Goal: Task Accomplishment & Management: Manage account settings

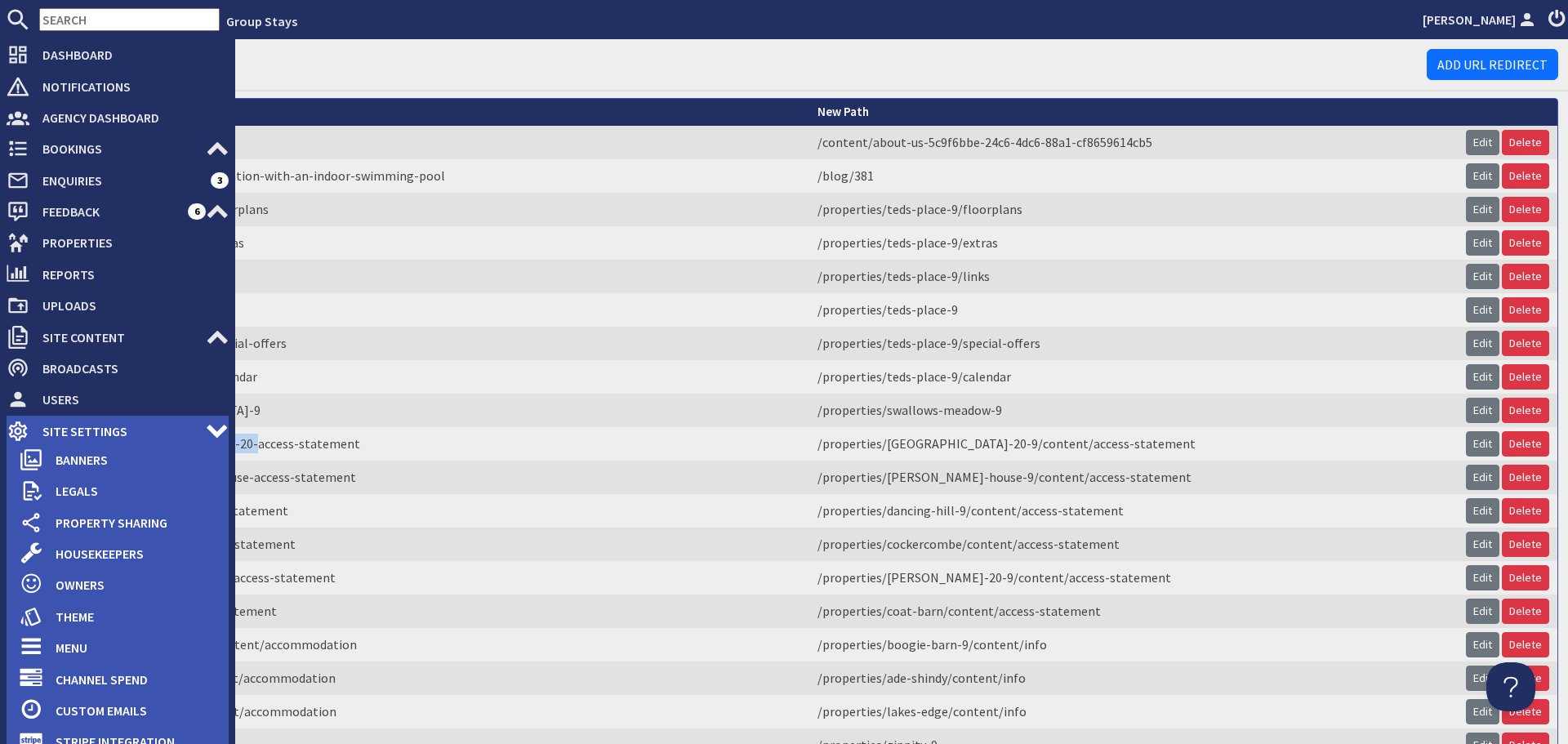
scroll to position [245, 0]
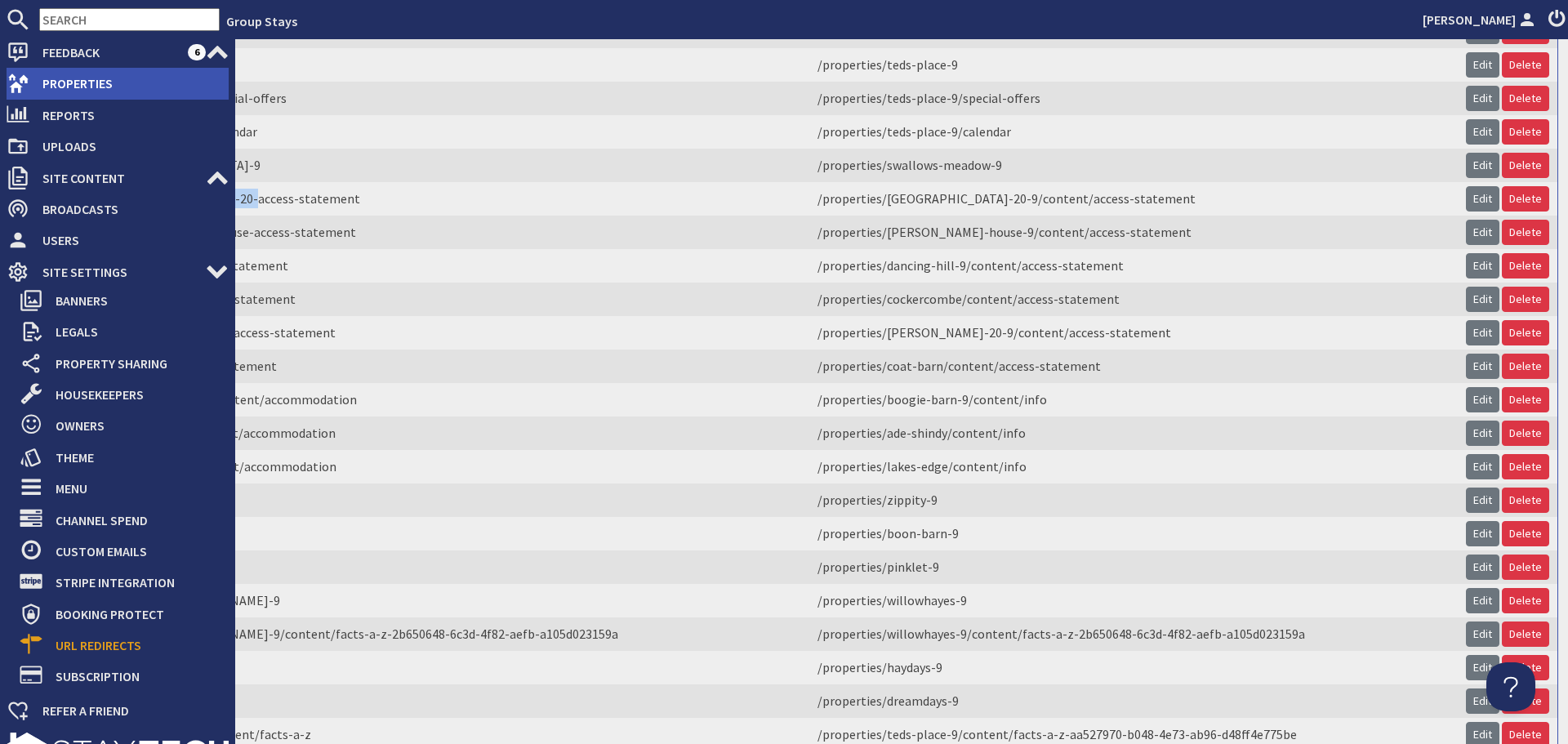
click at [65, 86] on span "Properties" at bounding box center [129, 83] width 199 height 26
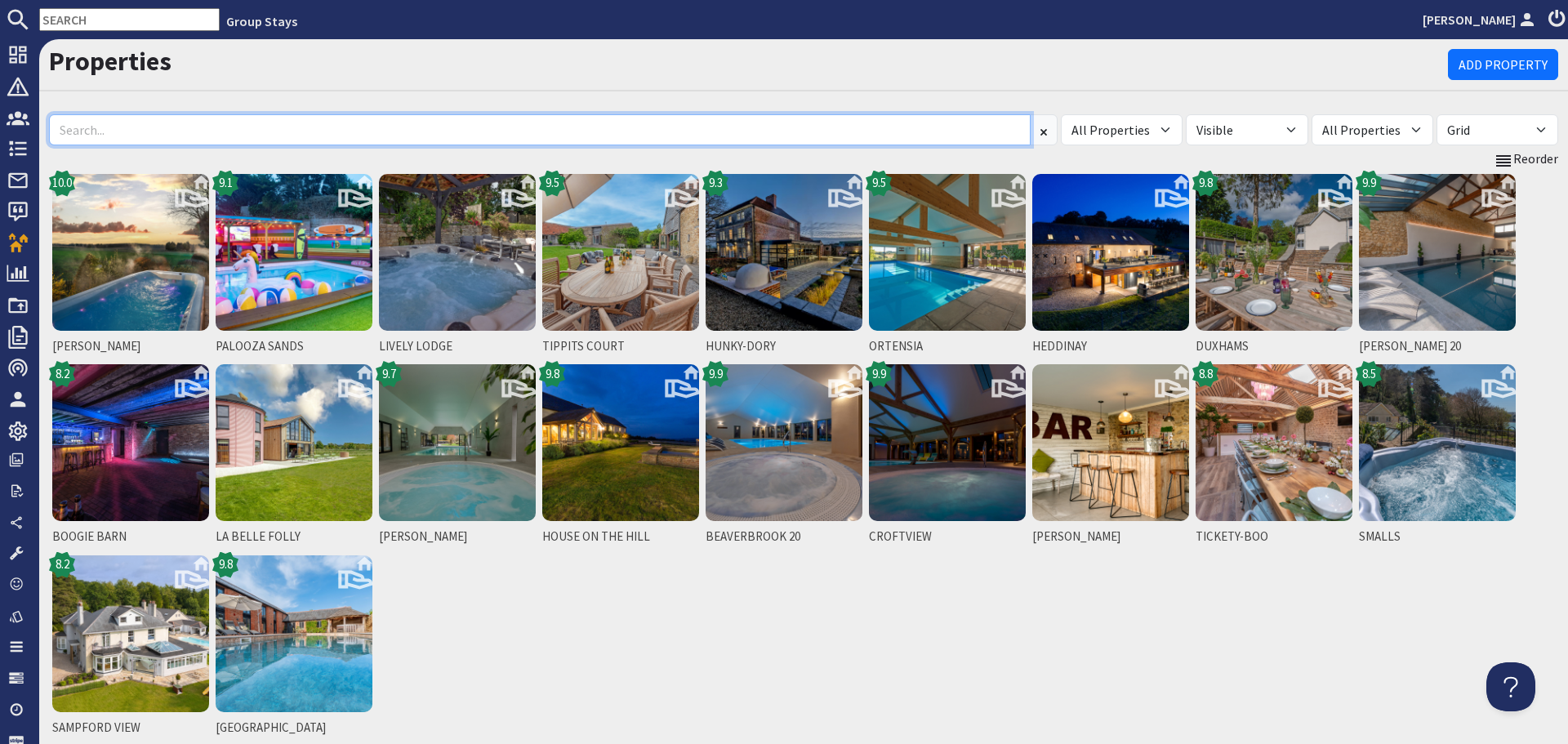
click at [280, 127] on input at bounding box center [540, 130] width 981 height 31
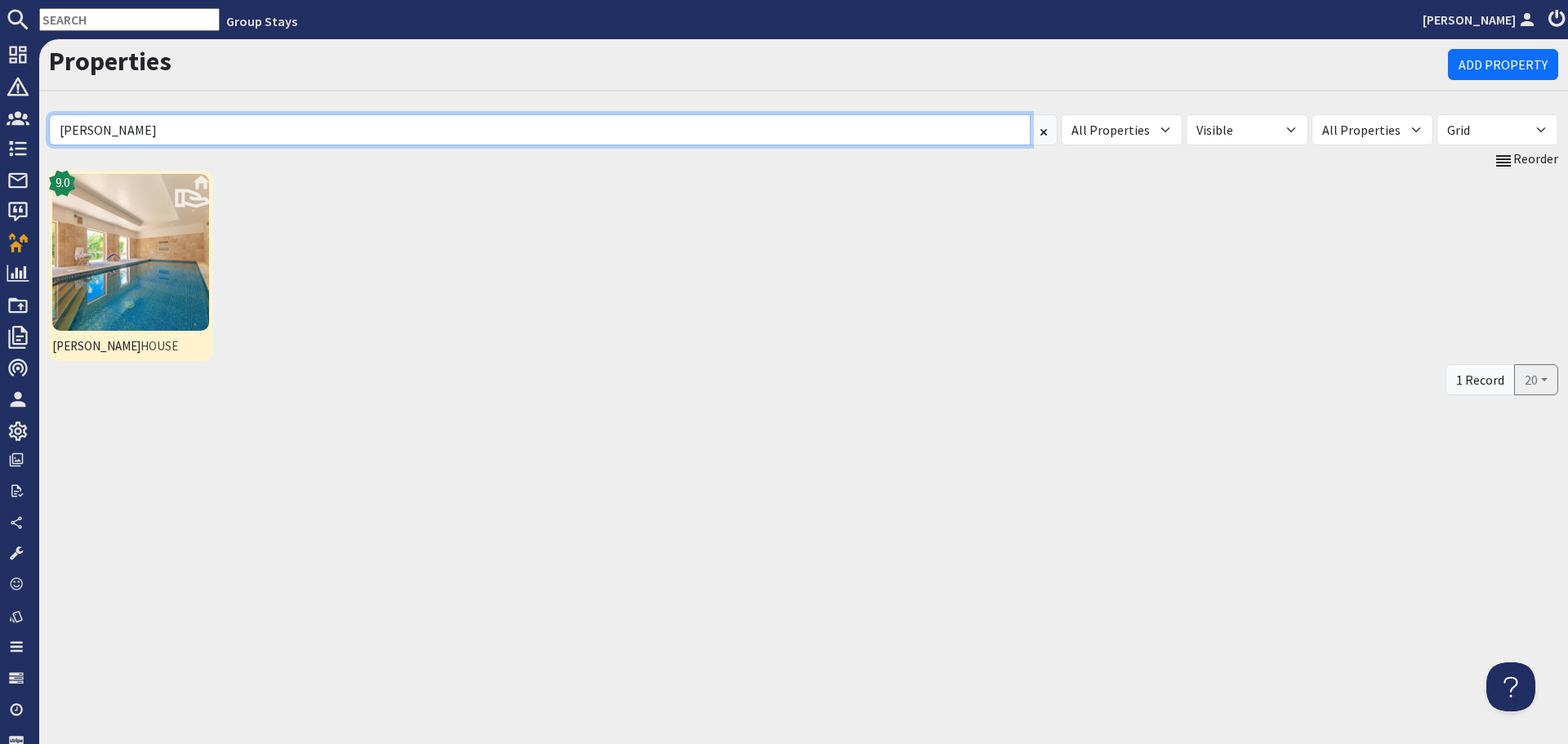
type input "berry"
click at [163, 247] on img at bounding box center [130, 252] width 157 height 157
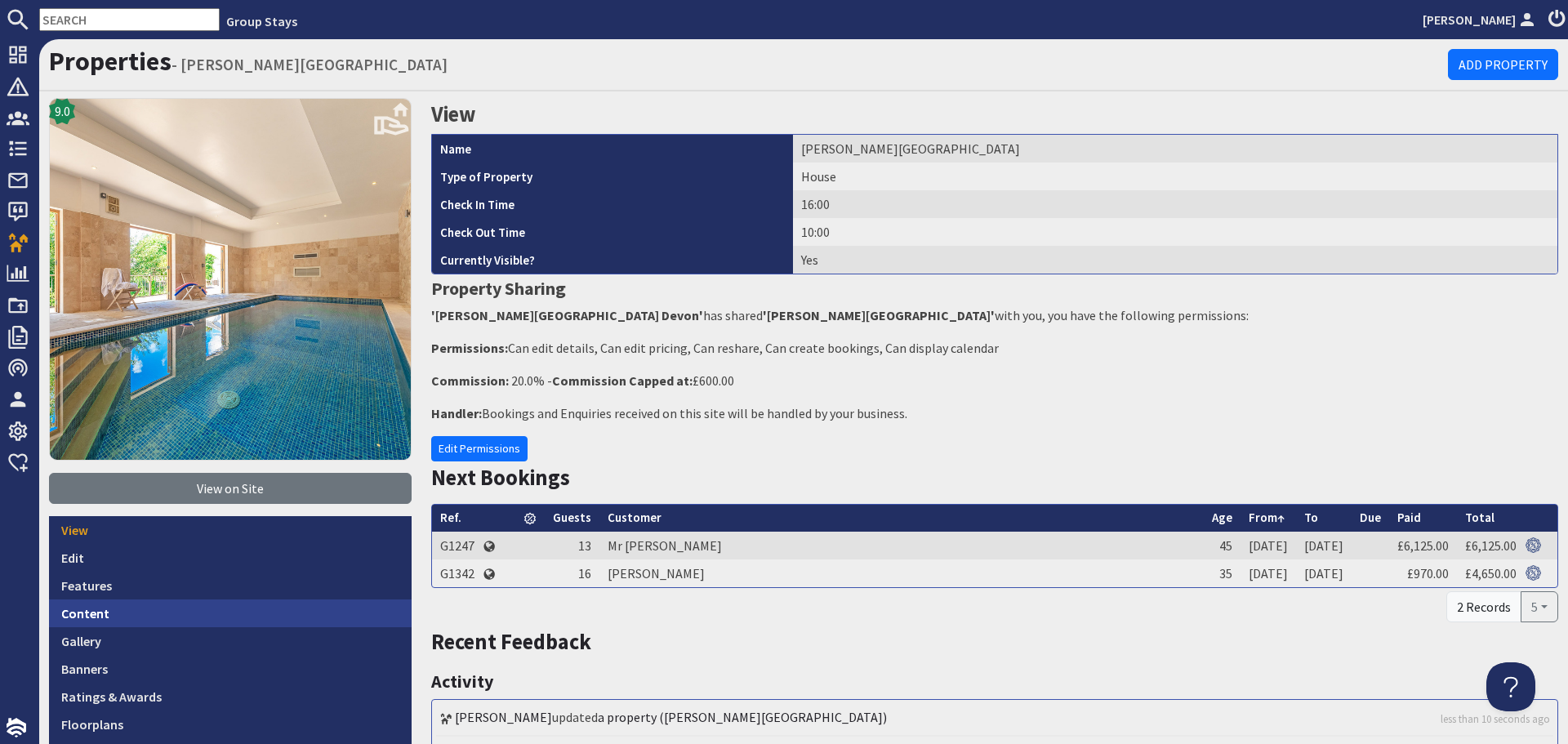
click at [117, 616] on link "Content" at bounding box center [230, 613] width 363 height 27
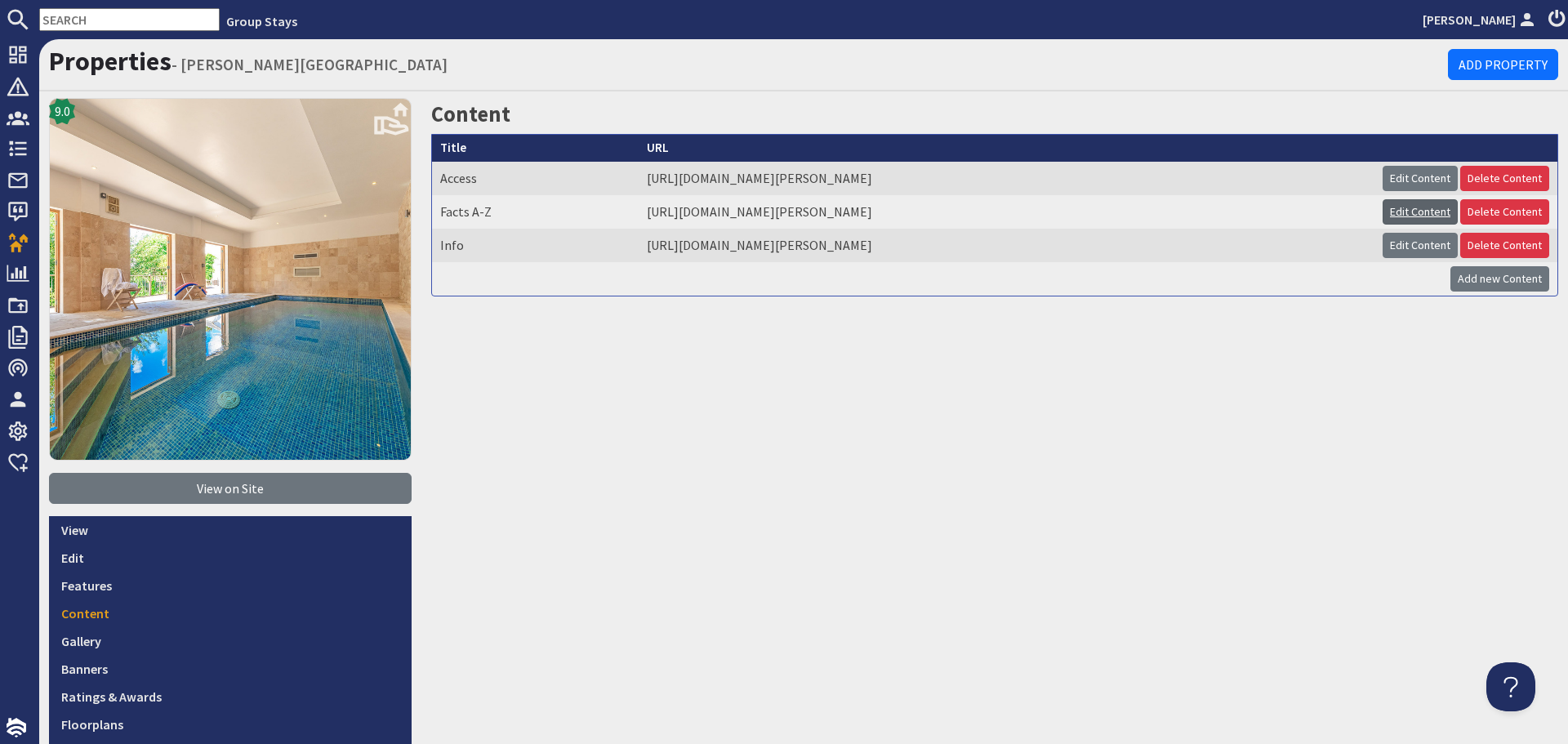
click at [1425, 206] on link "Edit Content" at bounding box center [1419, 212] width 76 height 25
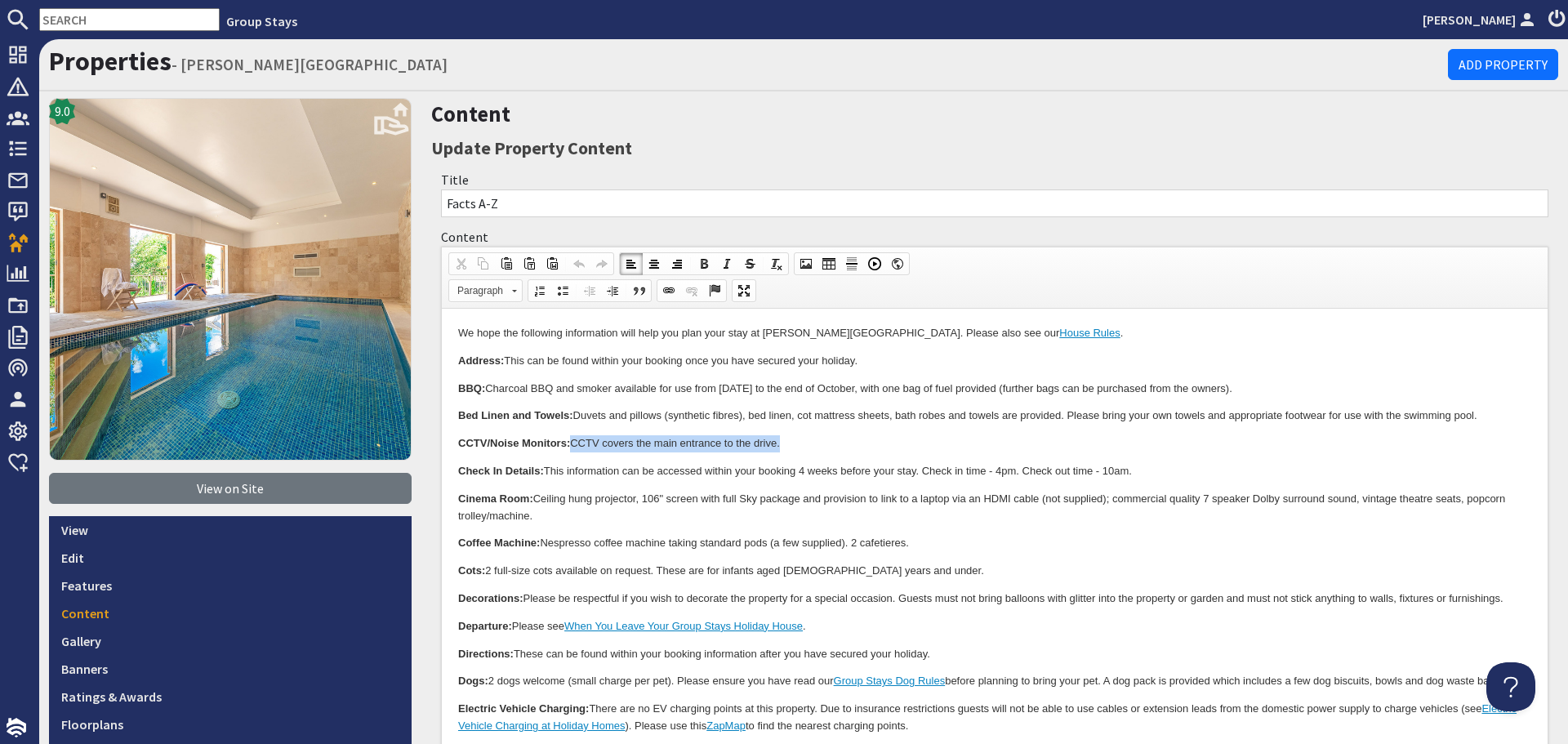
drag, startPoint x: 784, startPoint y: 441, endPoint x: 574, endPoint y: 430, distance: 210.3
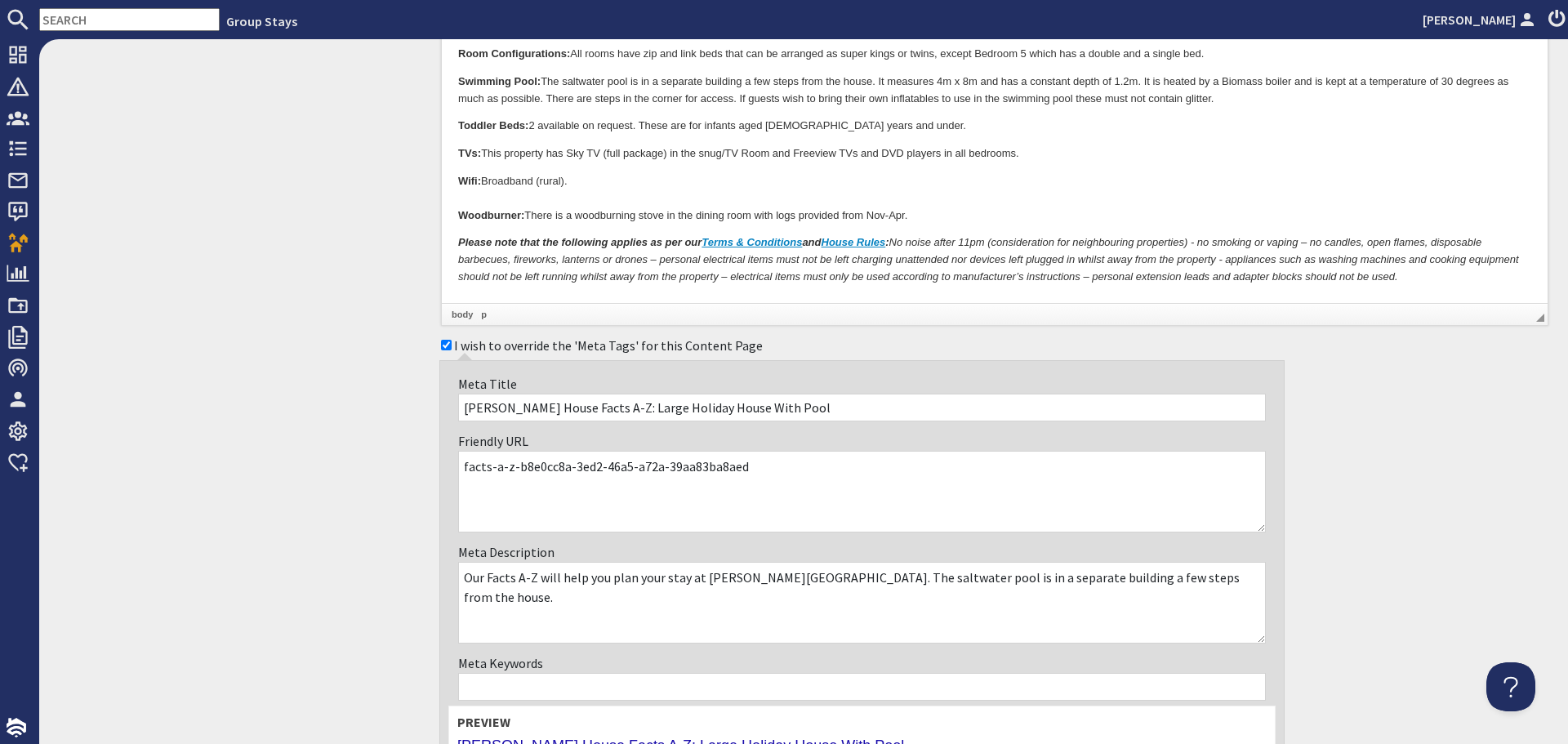
scroll to position [1349, 0]
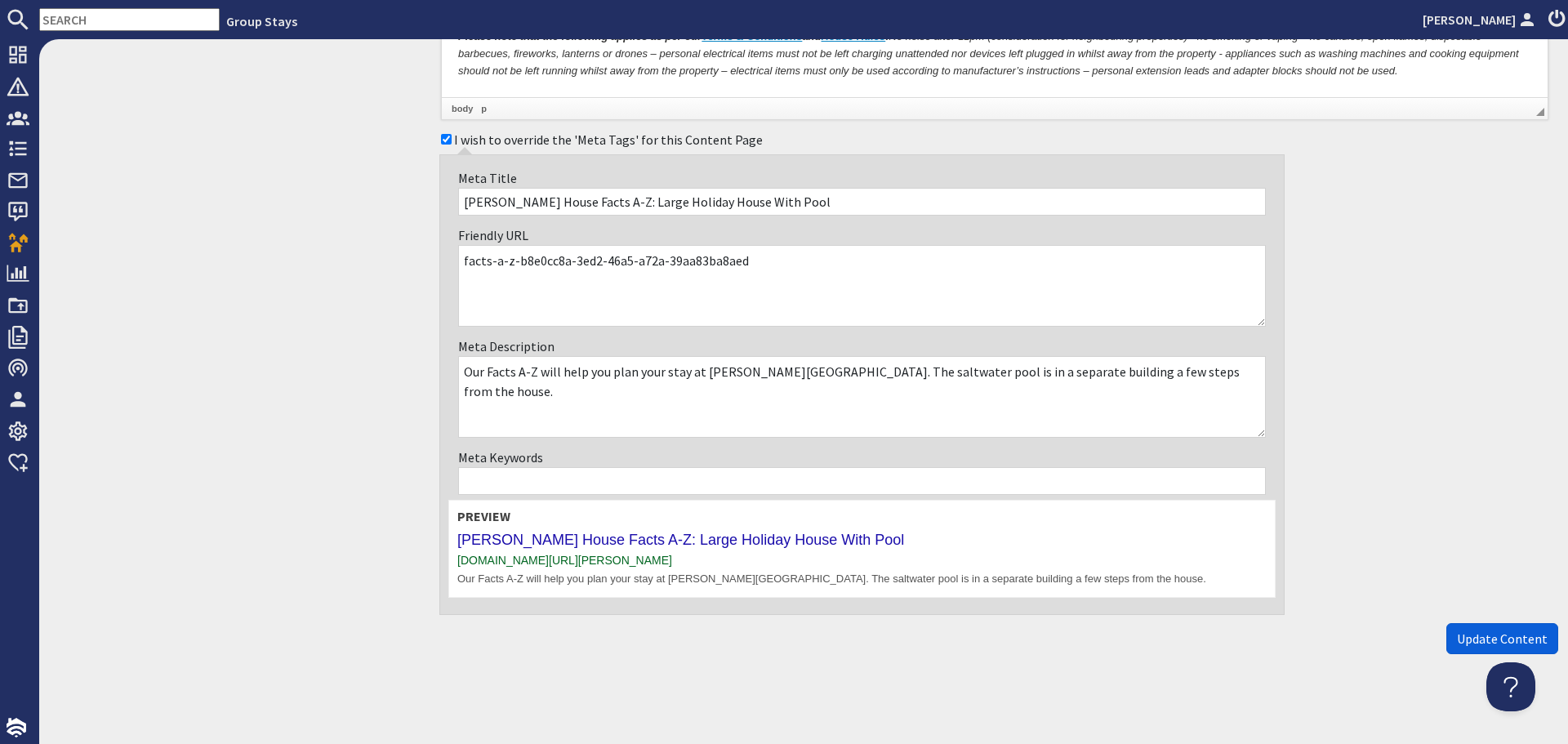
click at [1463, 632] on span "Update Content" at bounding box center [1502, 639] width 90 height 17
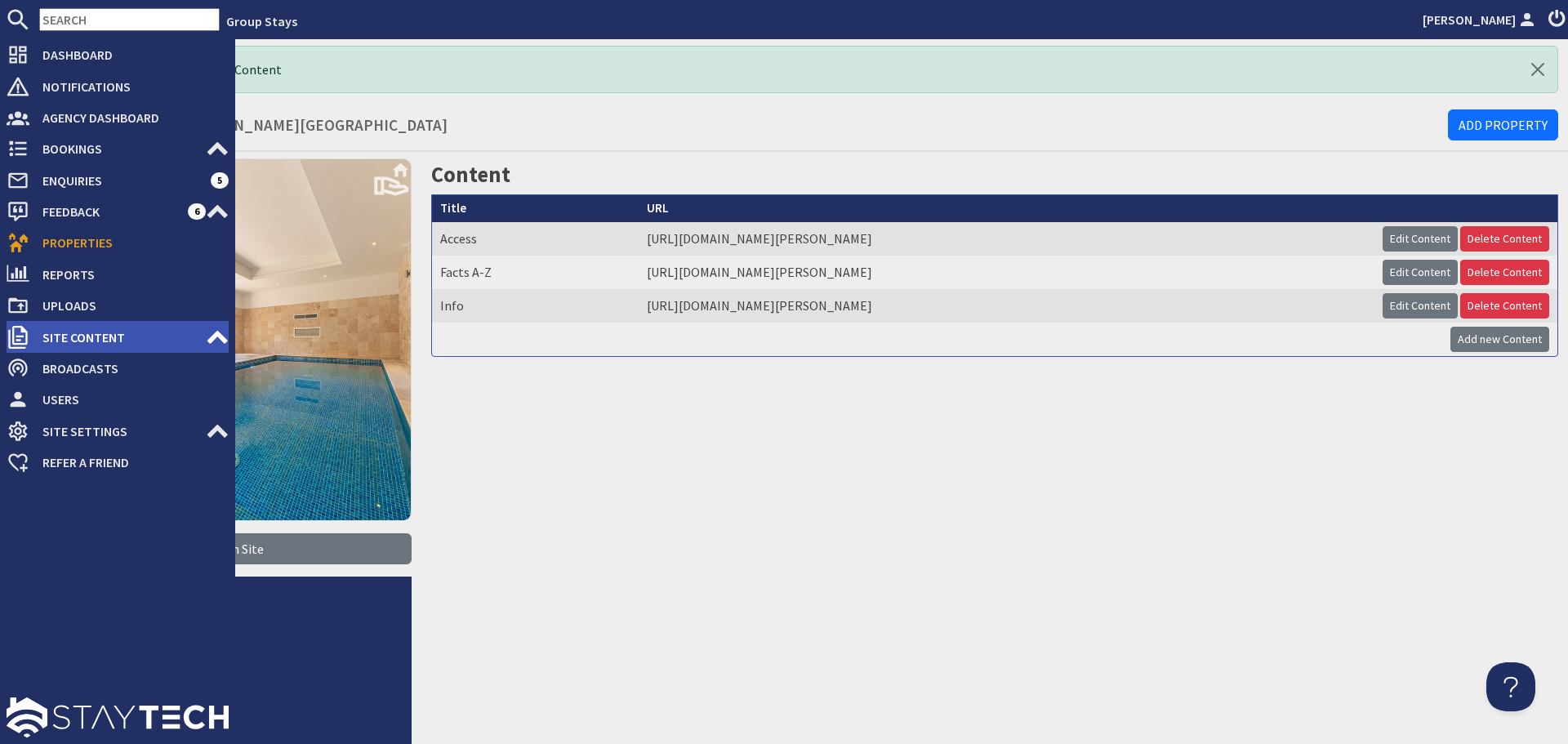
click at [148, 335] on span "Site Content" at bounding box center [117, 337] width 176 height 26
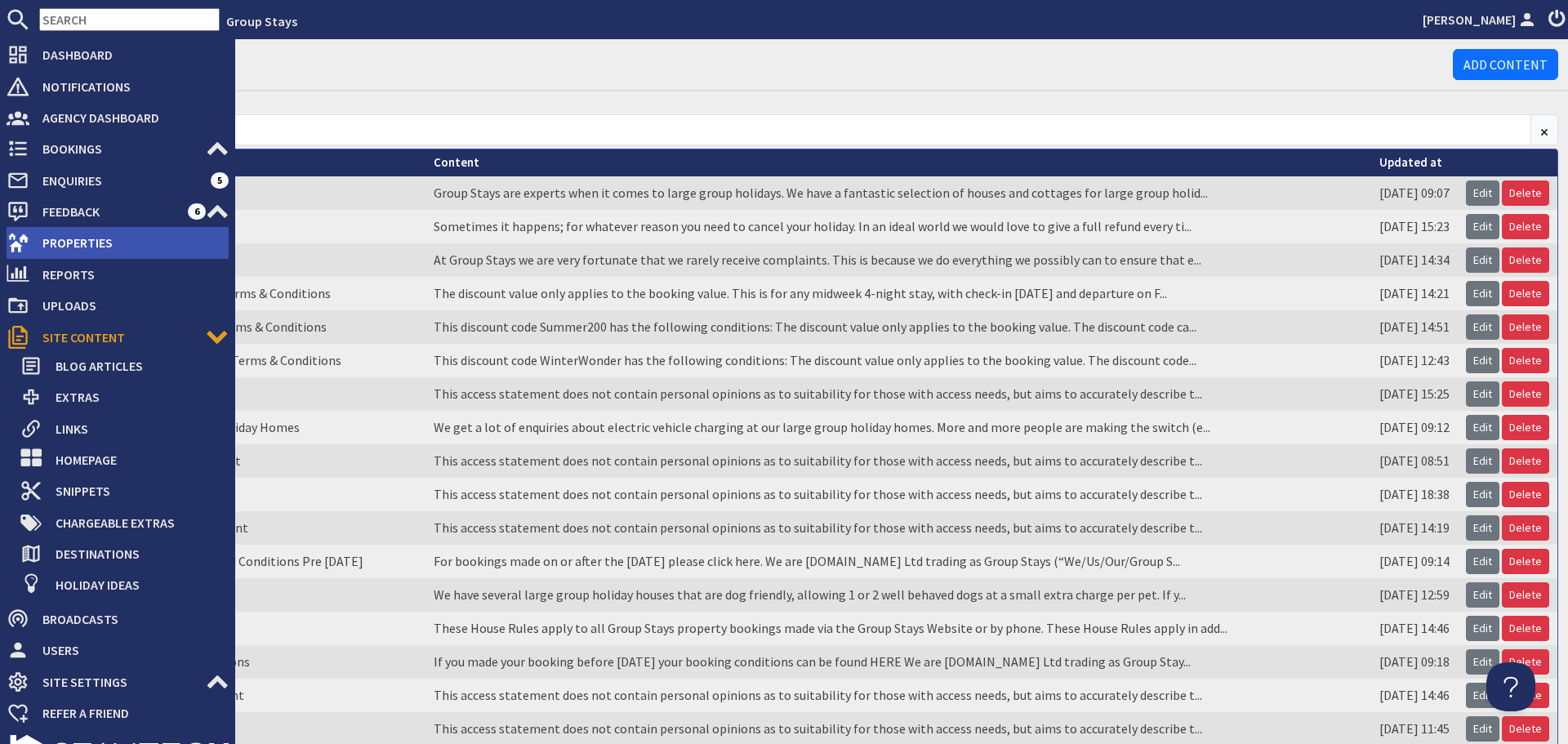
click at [30, 245] on span "Properties" at bounding box center [129, 242] width 199 height 26
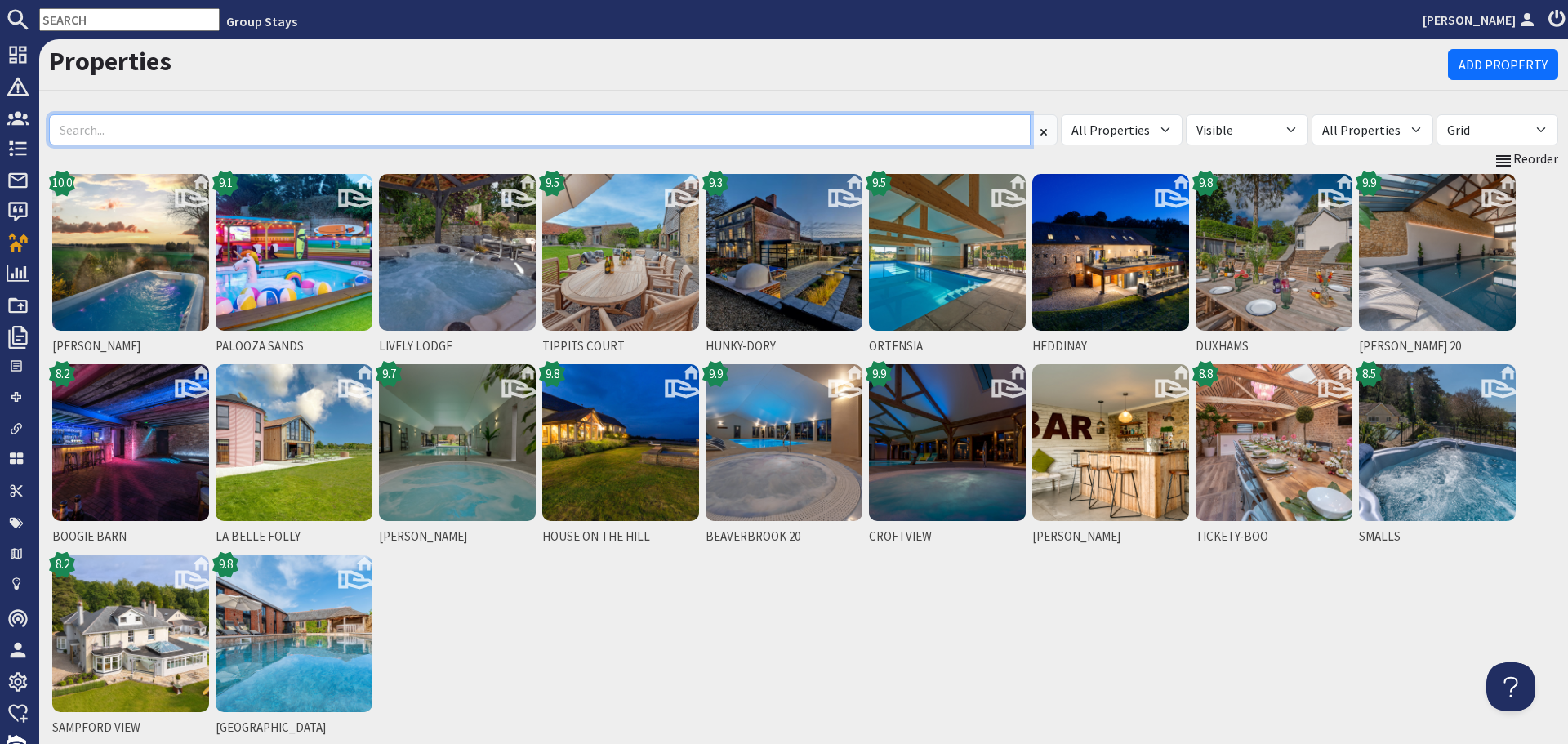
click at [288, 128] on input at bounding box center [540, 130] width 981 height 31
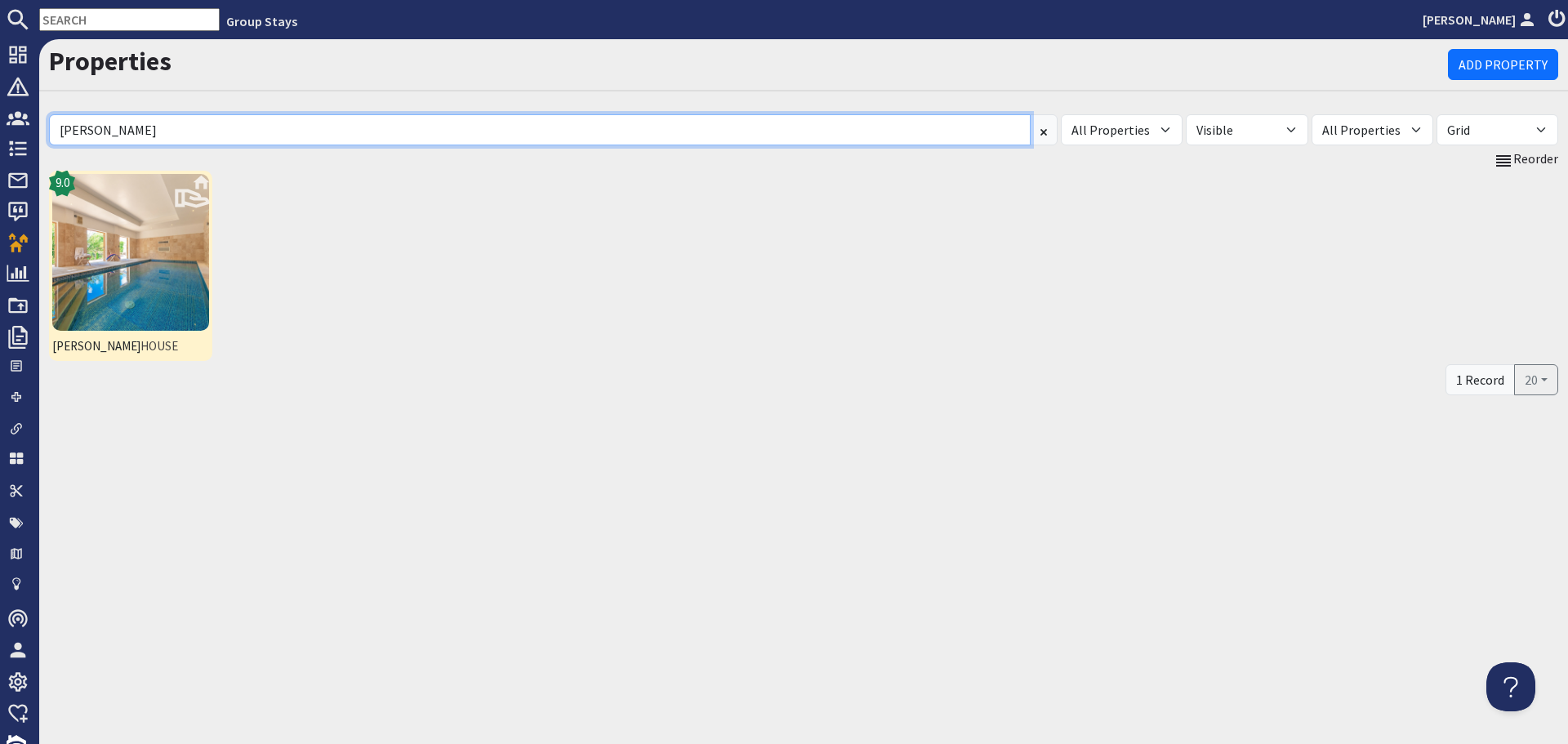
type input "berry"
click at [194, 241] on img at bounding box center [130, 252] width 157 height 157
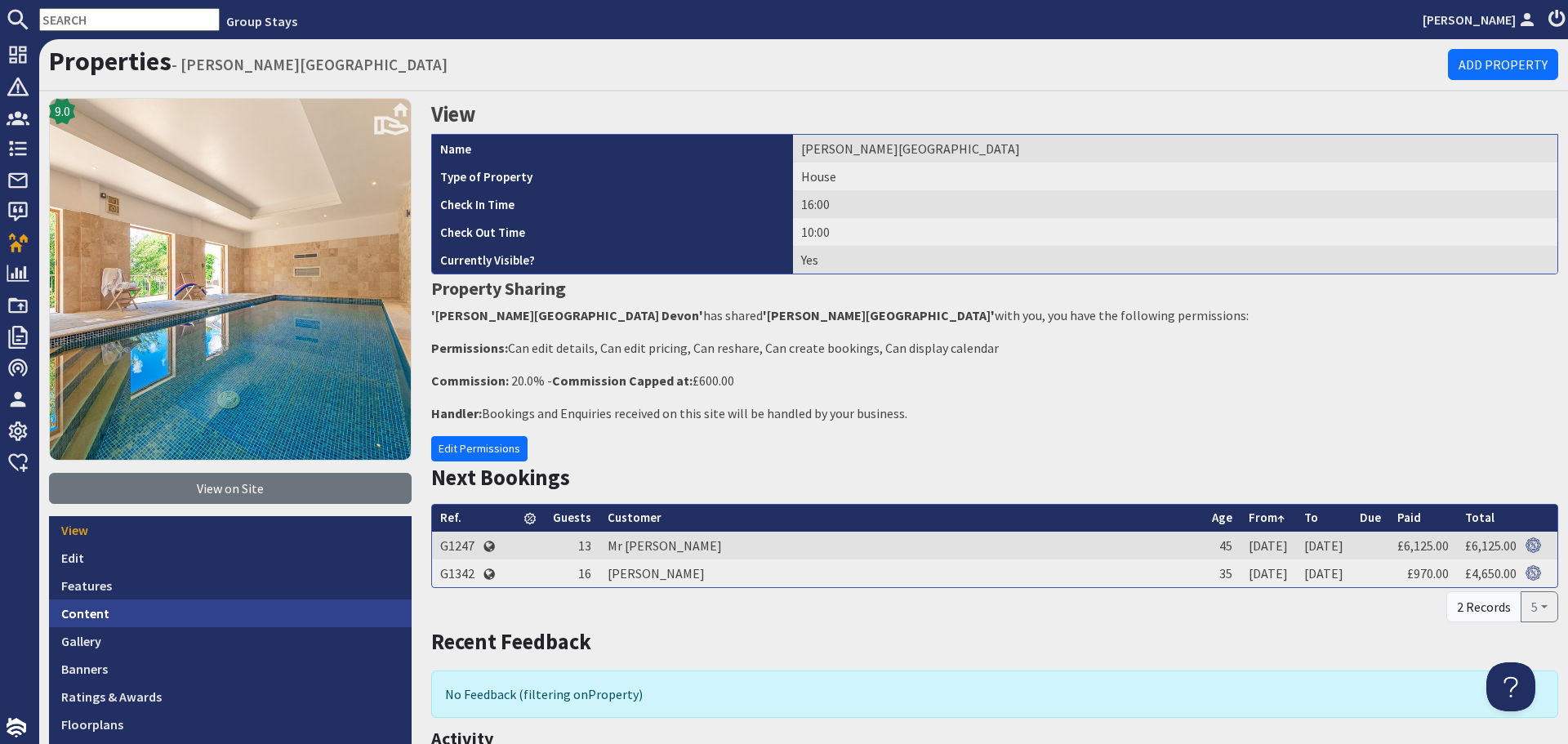
click at [235, 607] on link "Content" at bounding box center [230, 613] width 363 height 27
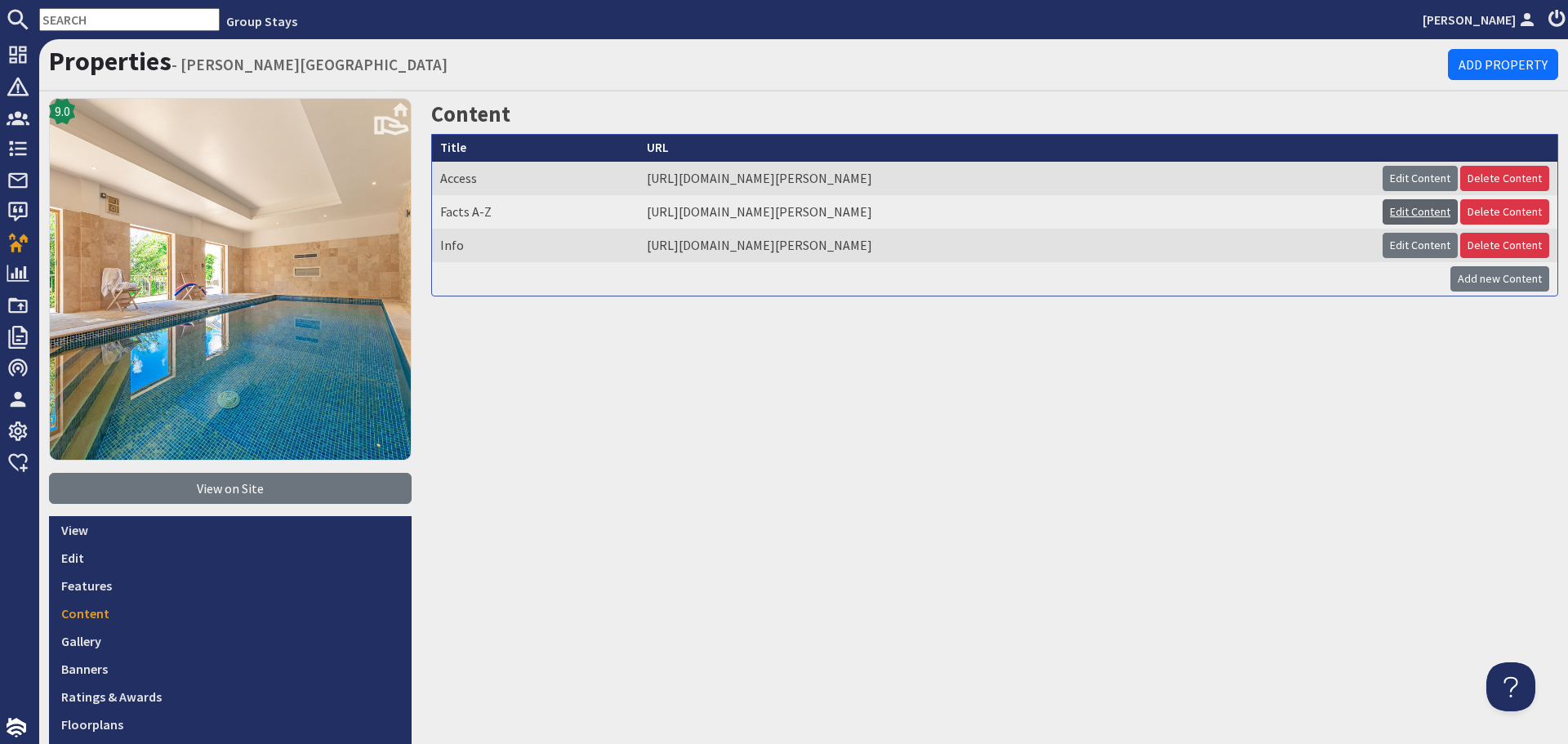
click at [1410, 210] on link "Edit Content" at bounding box center [1419, 212] width 76 height 25
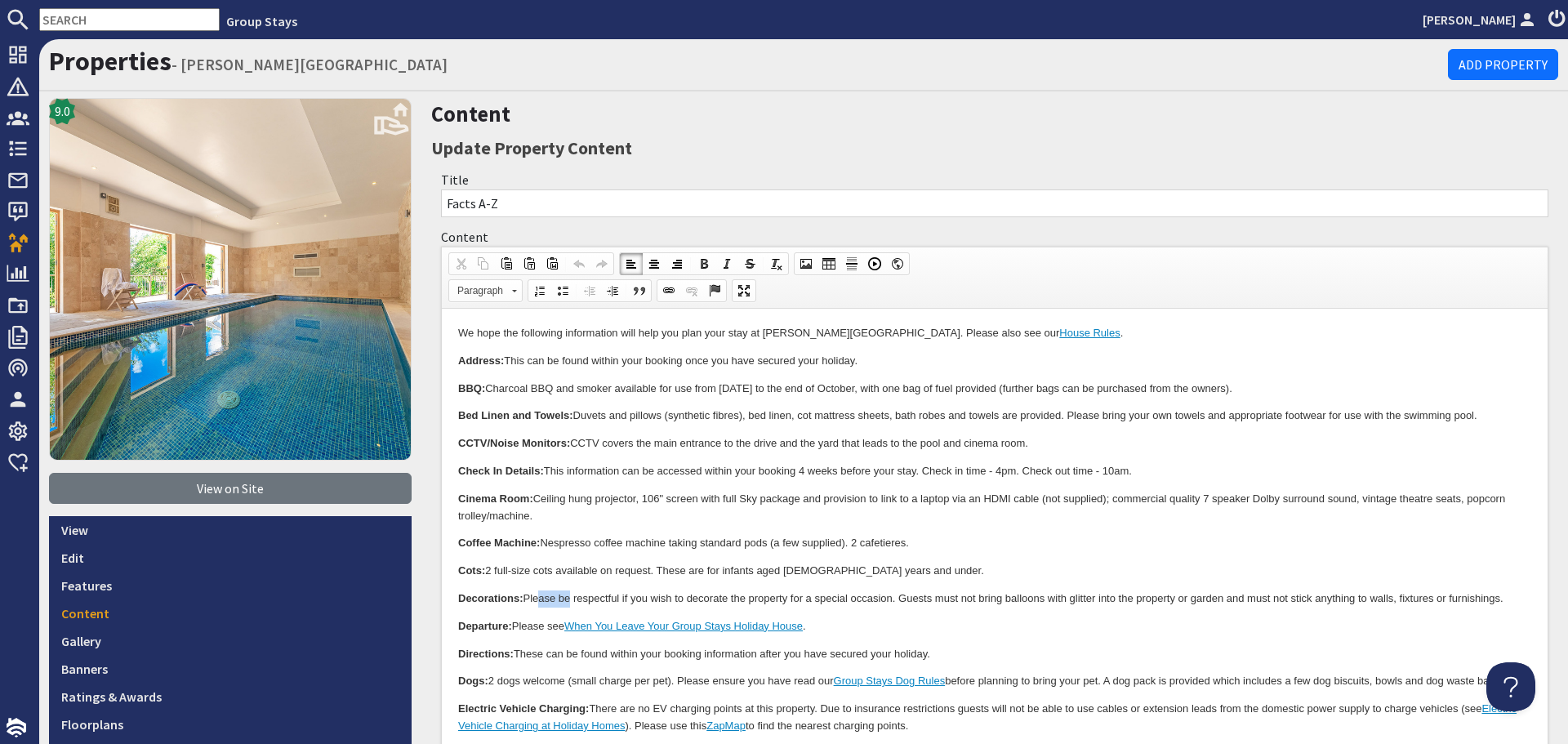
drag, startPoint x: 573, startPoint y: 595, endPoint x: 541, endPoint y: 595, distance: 32.0
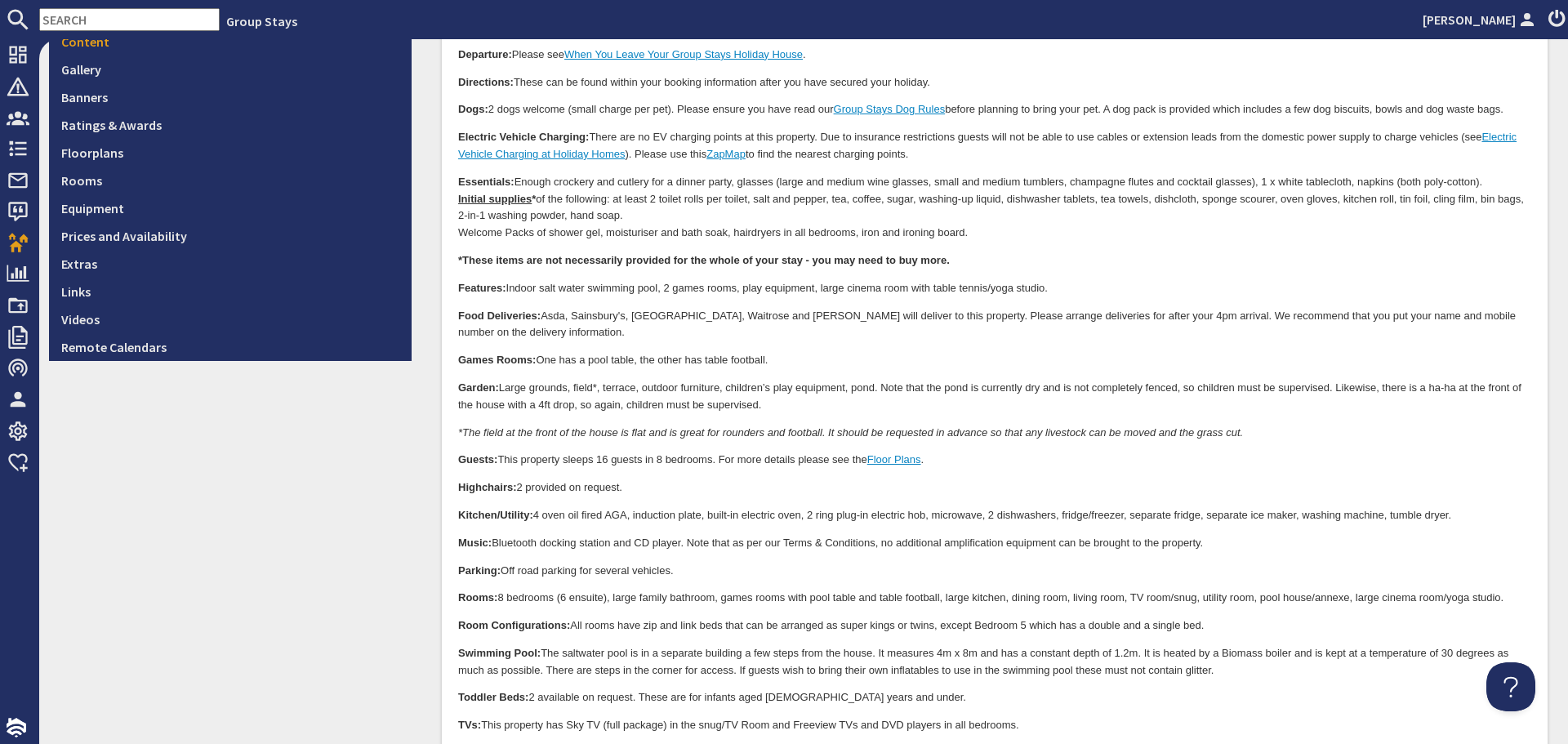
scroll to position [980, 0]
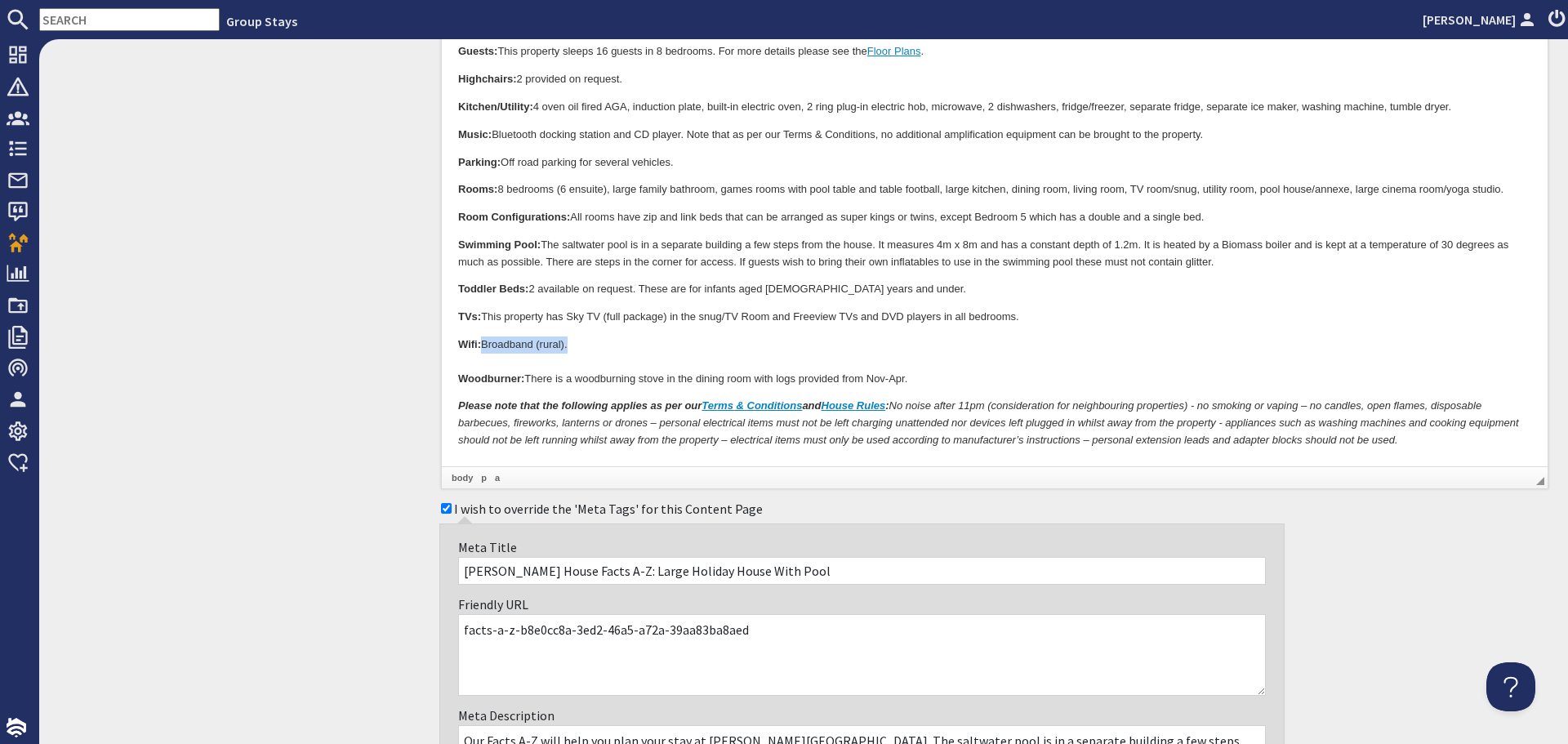
drag, startPoint x: 589, startPoint y: 348, endPoint x: 486, endPoint y: 345, distance: 103.0
click at [486, 345] on p "Wifi: Broadband (rural). Woodburner: There is a woodburning stove in the dining…" at bounding box center [994, 362] width 1073 height 51
drag, startPoint x: 539, startPoint y: 346, endPoint x: 481, endPoint y: 335, distance: 59.0
click at [651, 352] on p "Wifi: Starlink. Woodburner: There is a woodburning stove in the dining room wit…" at bounding box center [994, 362] width 1073 height 51
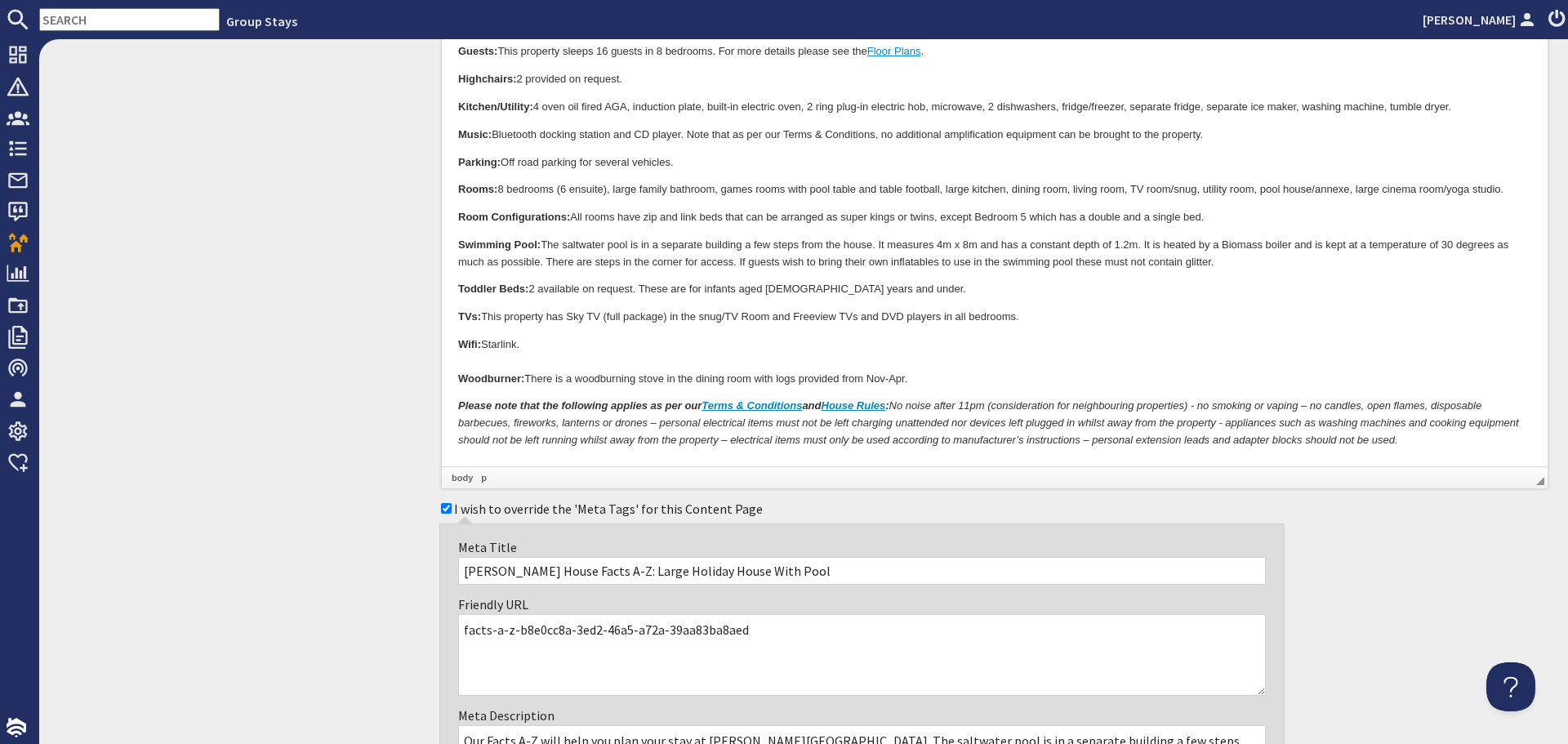
scroll to position [1349, 0]
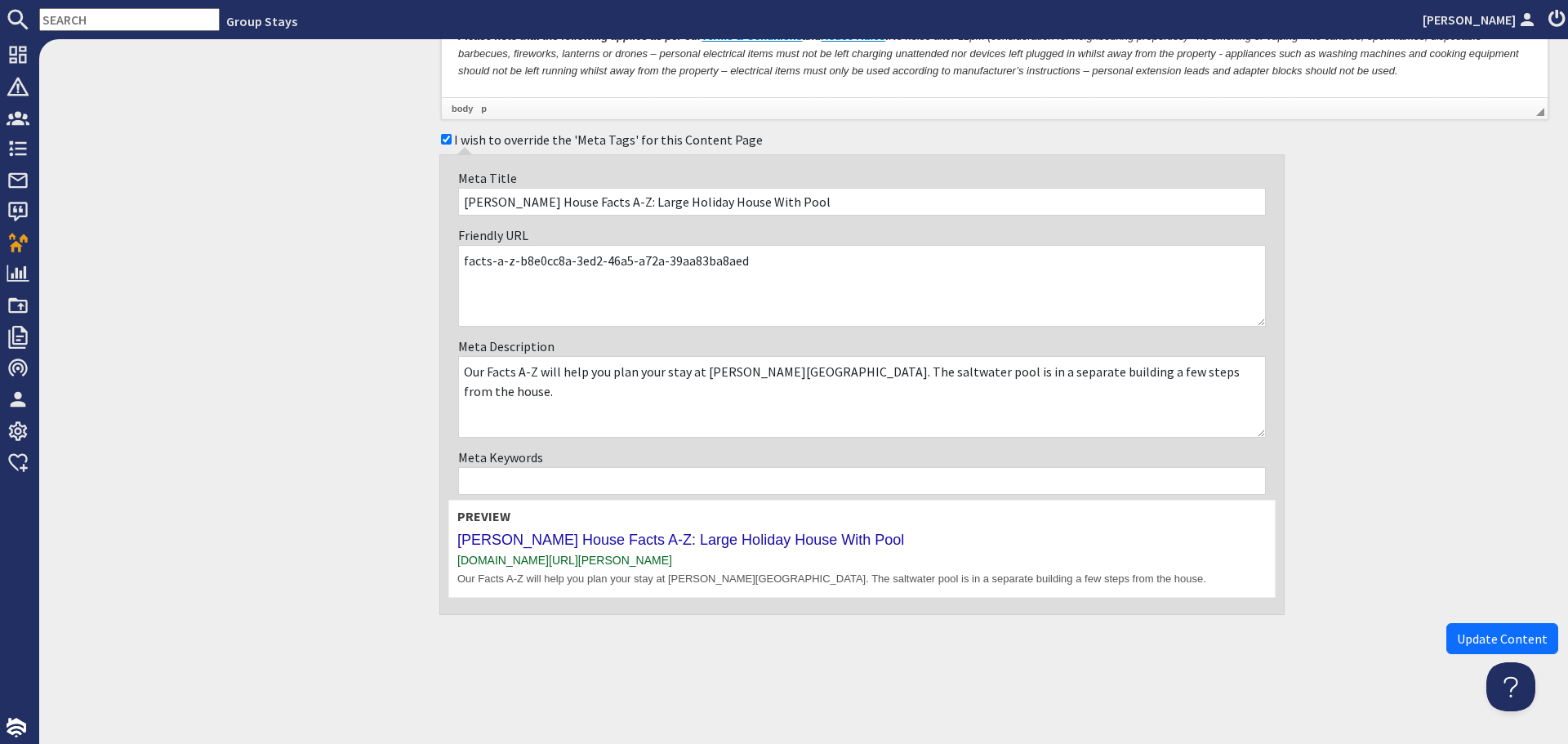
click at [1457, 639] on span "Update Content" at bounding box center [1502, 639] width 90 height 17
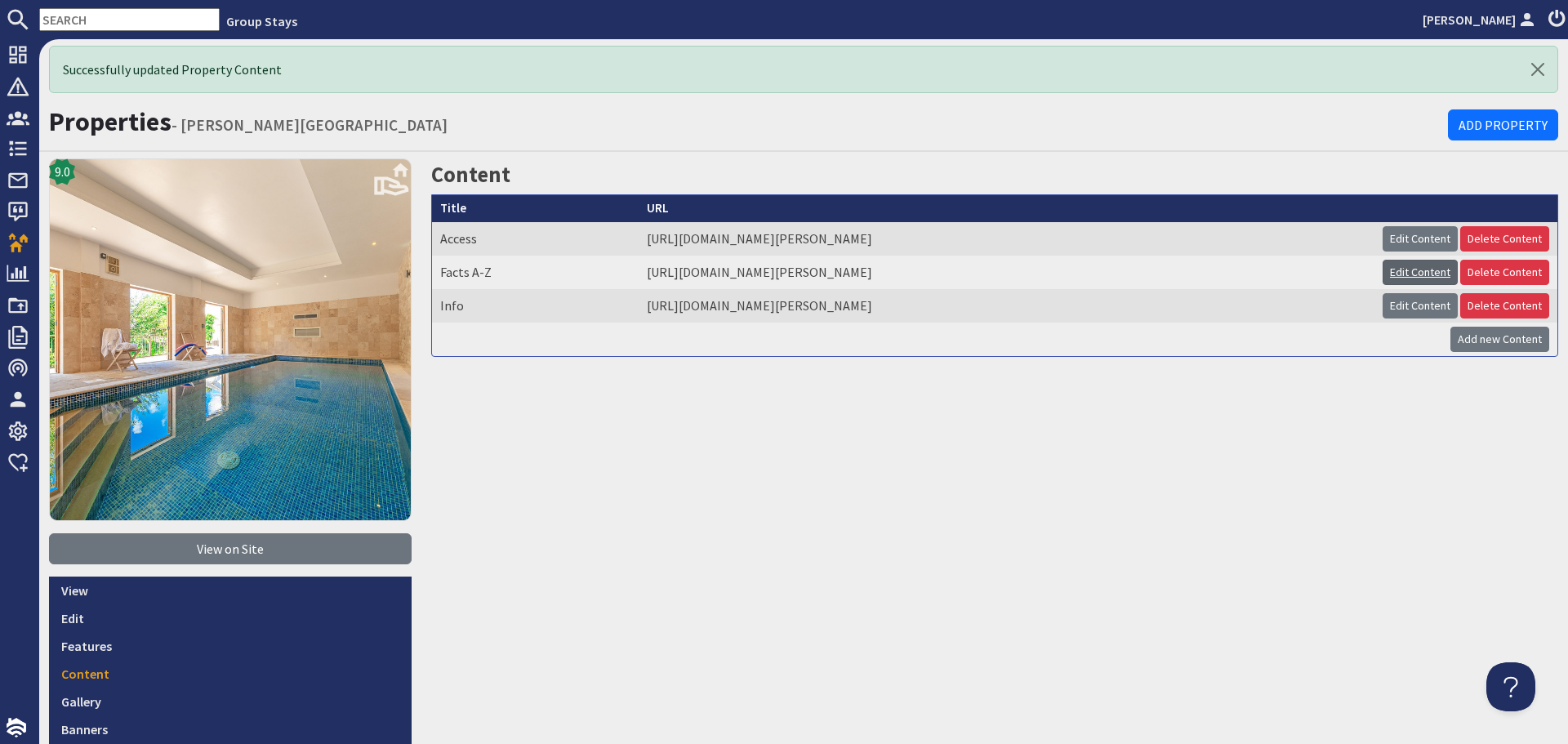
click at [1406, 276] on link "Edit Content" at bounding box center [1419, 272] width 76 height 25
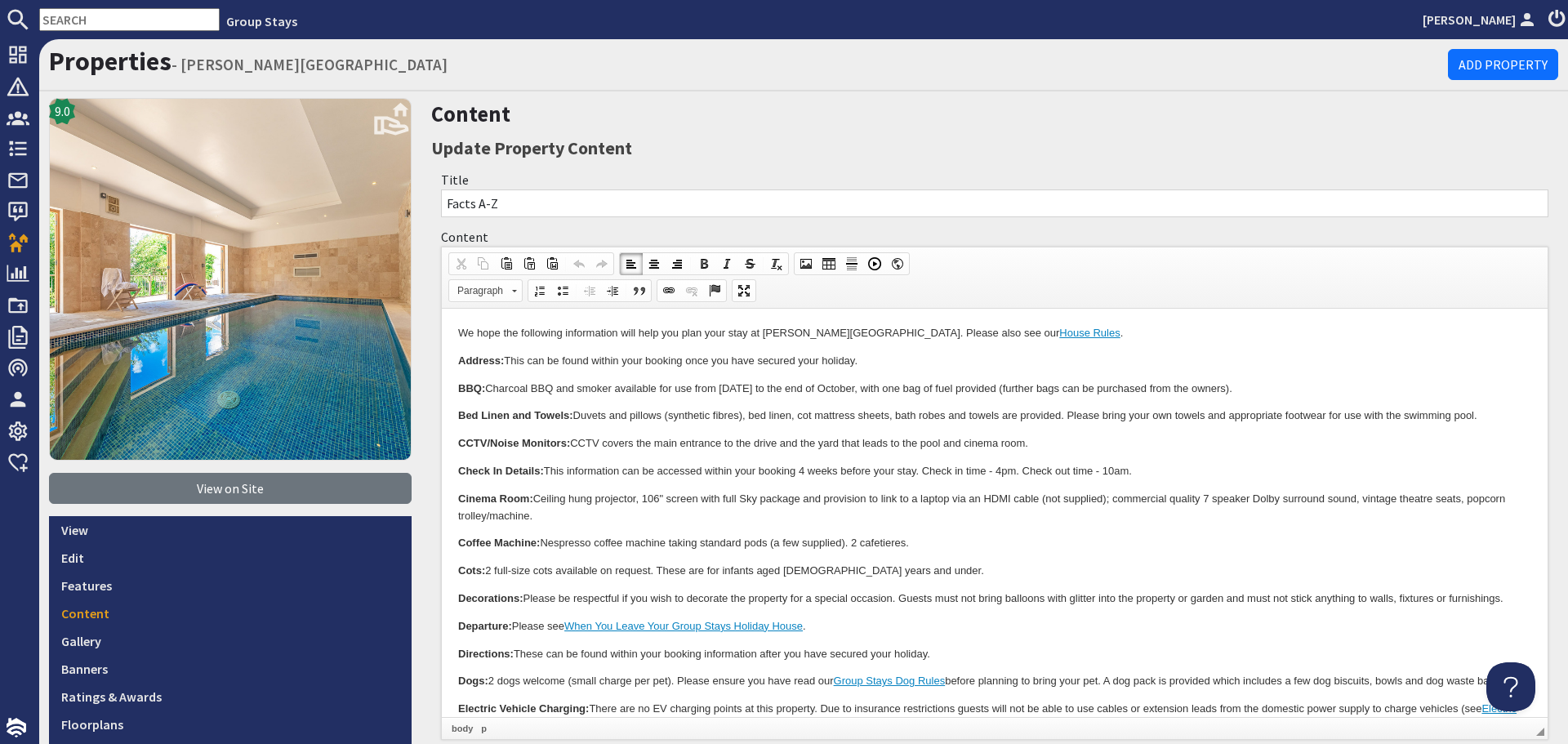
click at [1043, 439] on p "CCTV/Noise Monitors: CCTV covers the main entrance to the drive and the yard th…" at bounding box center [994, 443] width 1073 height 17
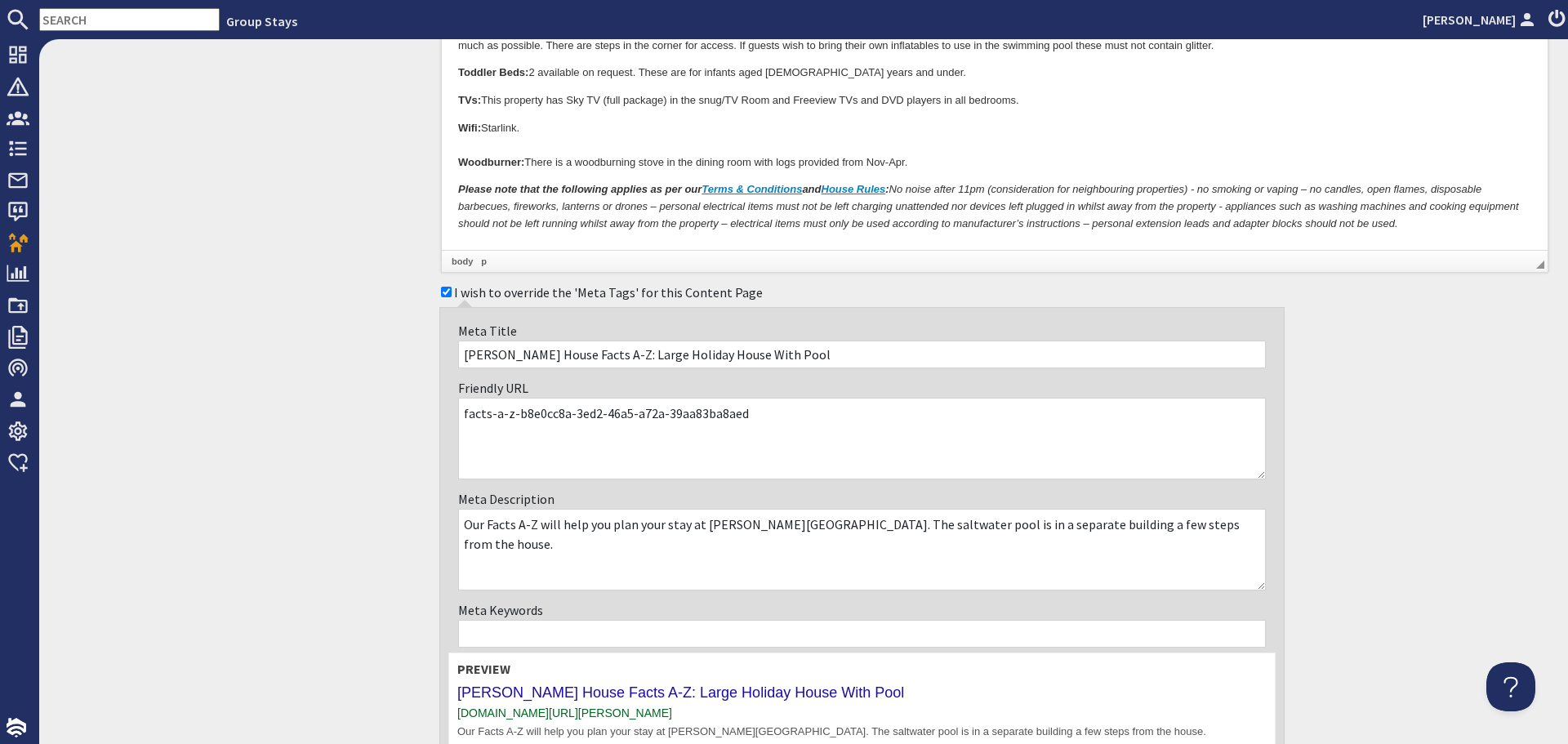
scroll to position [1349, 0]
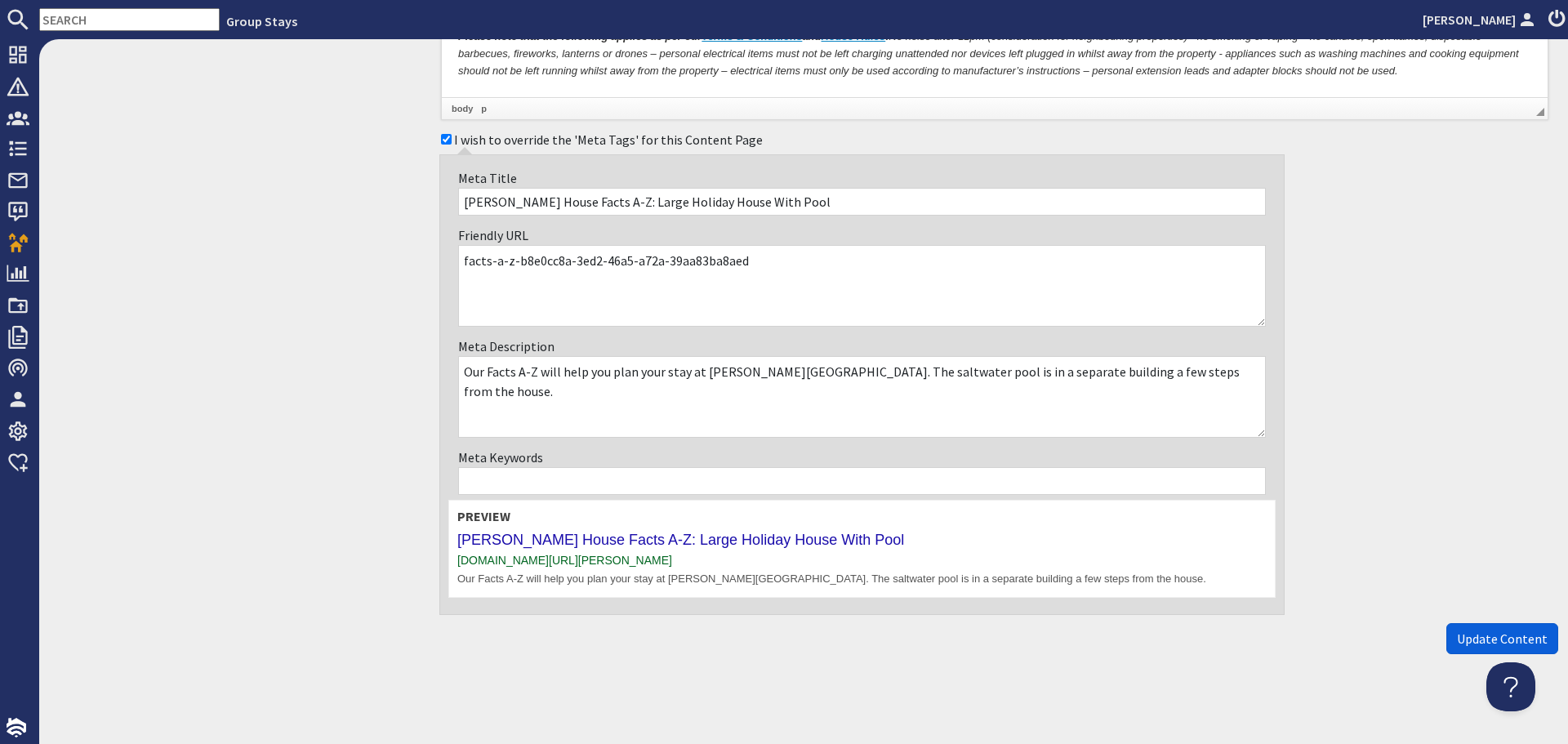
click at [1483, 631] on span "Update Content" at bounding box center [1502, 639] width 90 height 17
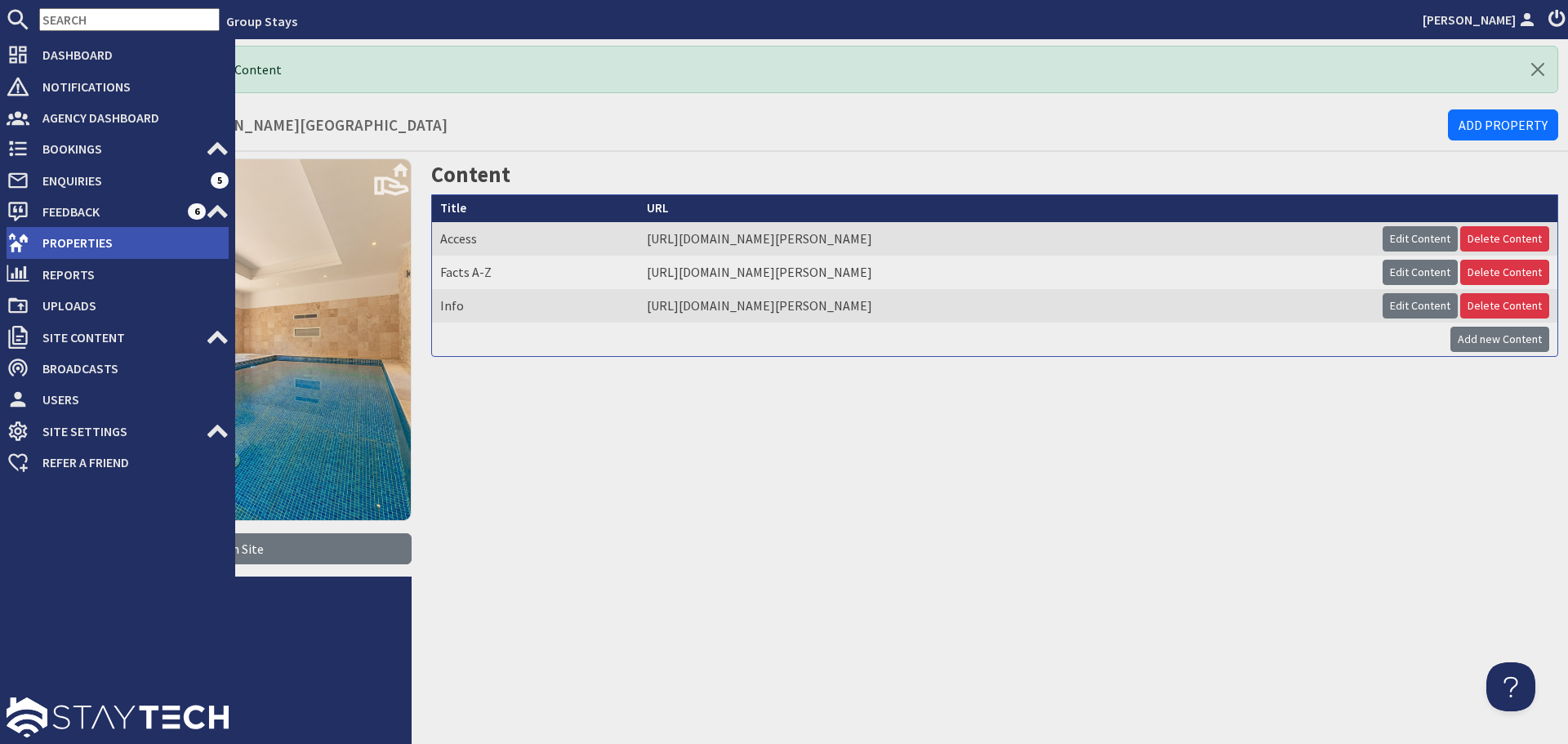
click at [22, 233] on icon at bounding box center [18, 242] width 23 height 23
